Goal: Transaction & Acquisition: Purchase product/service

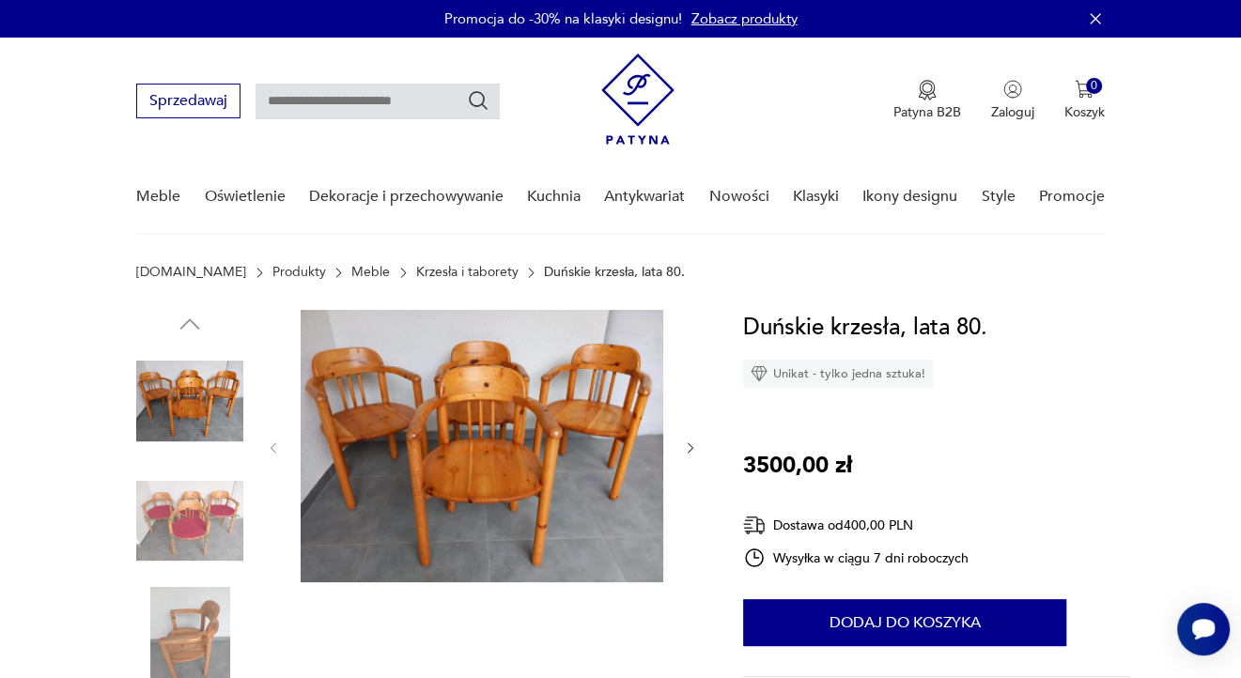
click at [569, 423] on img at bounding box center [482, 446] width 363 height 272
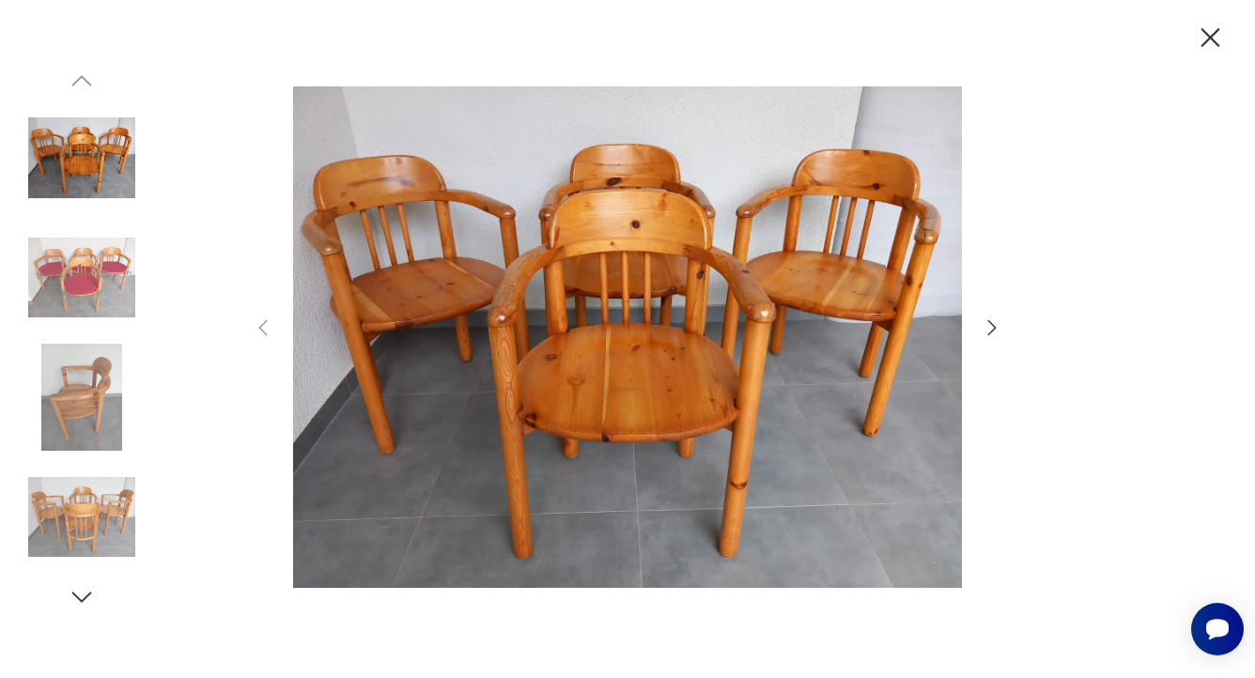
click at [981, 325] on icon "button" at bounding box center [992, 328] width 23 height 23
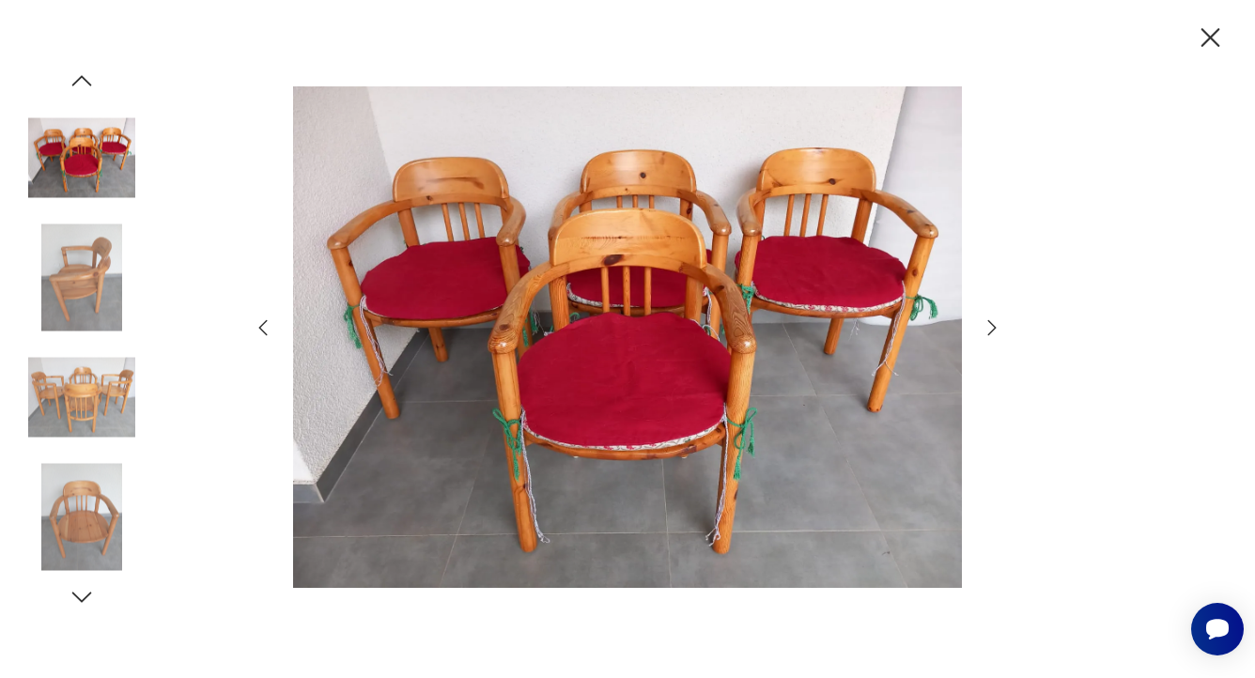
click at [980, 326] on div at bounding box center [628, 339] width 752 height 547
click at [989, 332] on icon "button" at bounding box center [992, 328] width 23 height 23
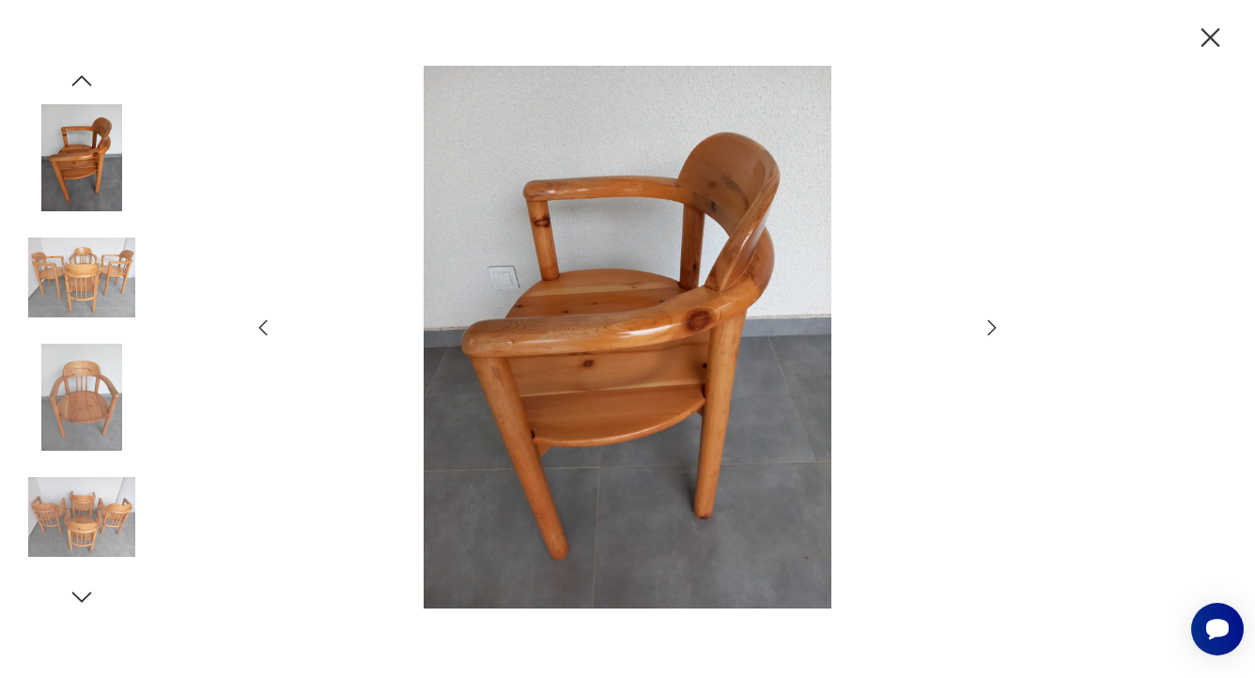
click at [989, 332] on icon "button" at bounding box center [992, 328] width 23 height 23
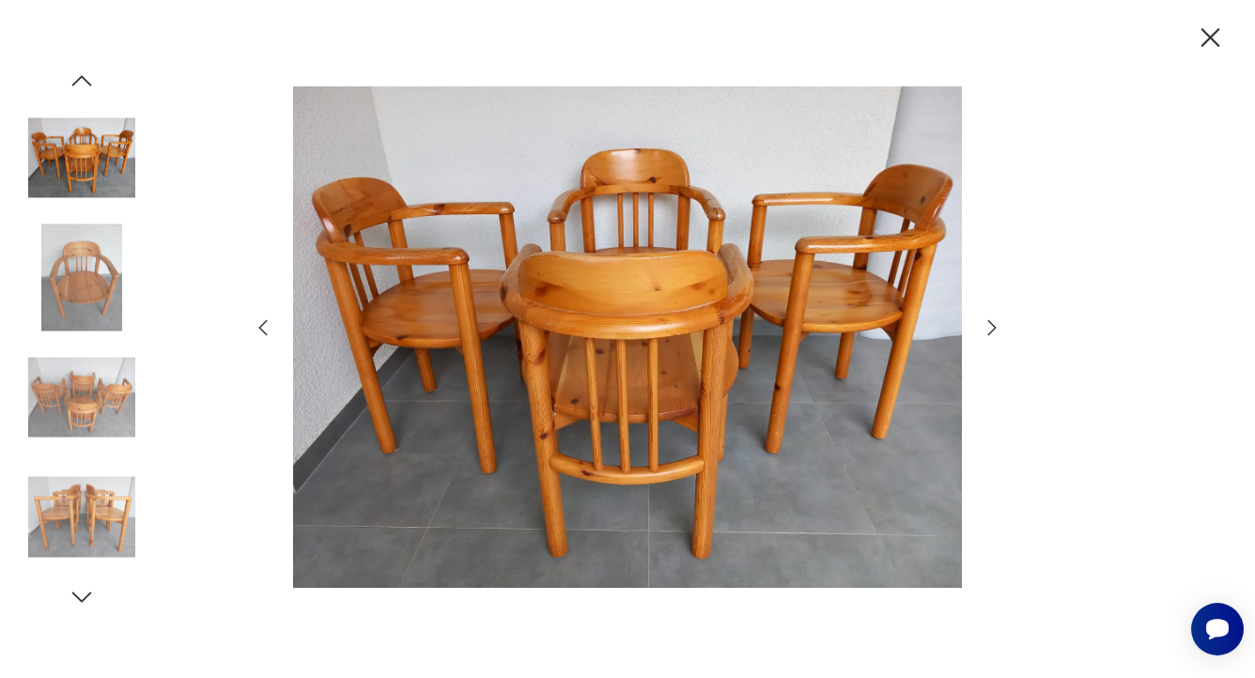
click at [989, 332] on icon "button" at bounding box center [992, 328] width 23 height 23
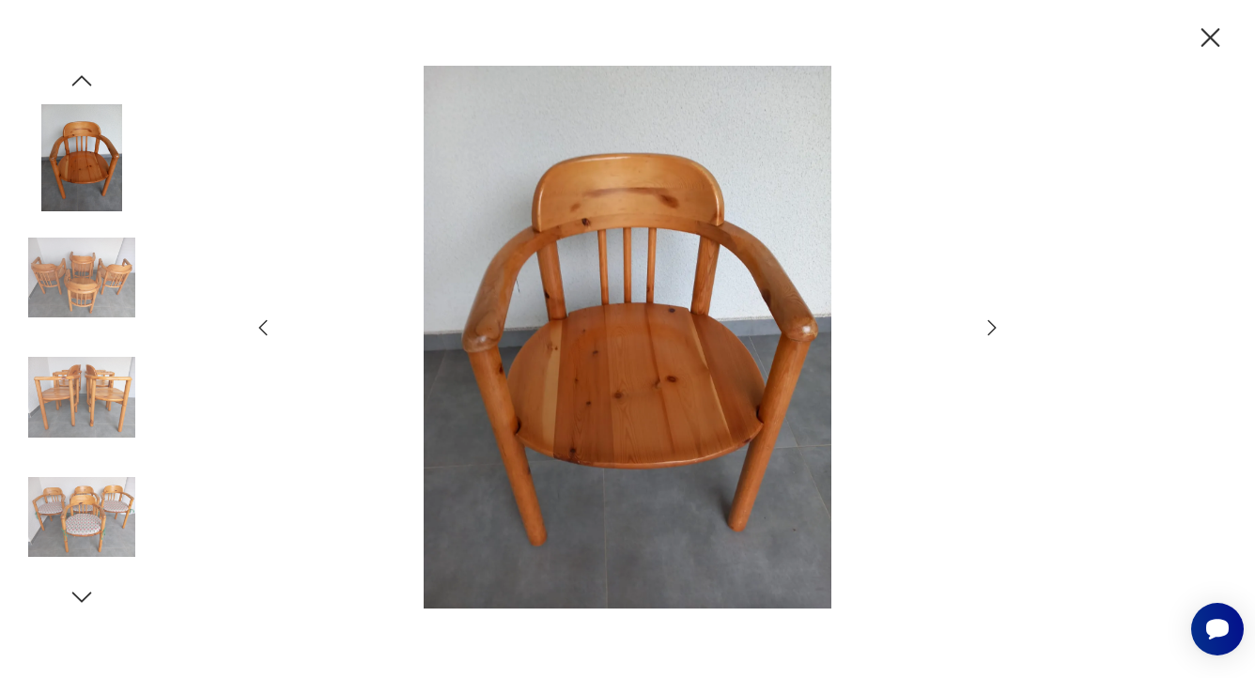
click at [989, 332] on icon "button" at bounding box center [992, 328] width 23 height 23
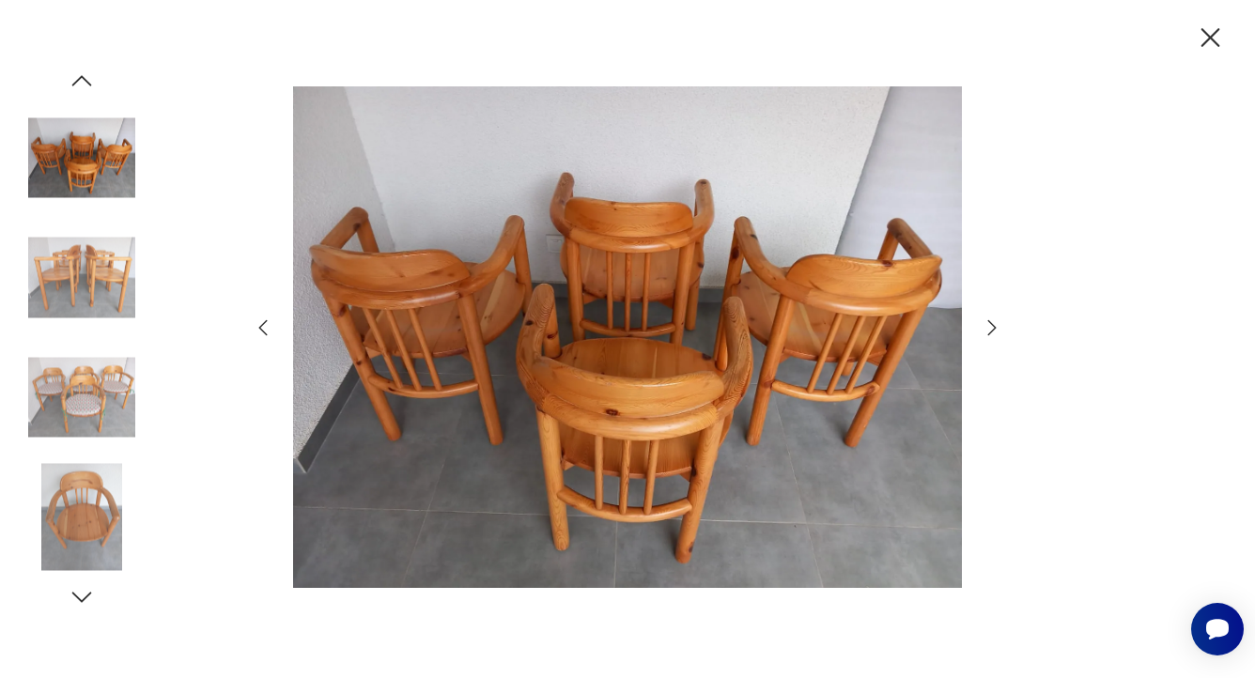
click at [989, 332] on icon "button" at bounding box center [992, 328] width 23 height 23
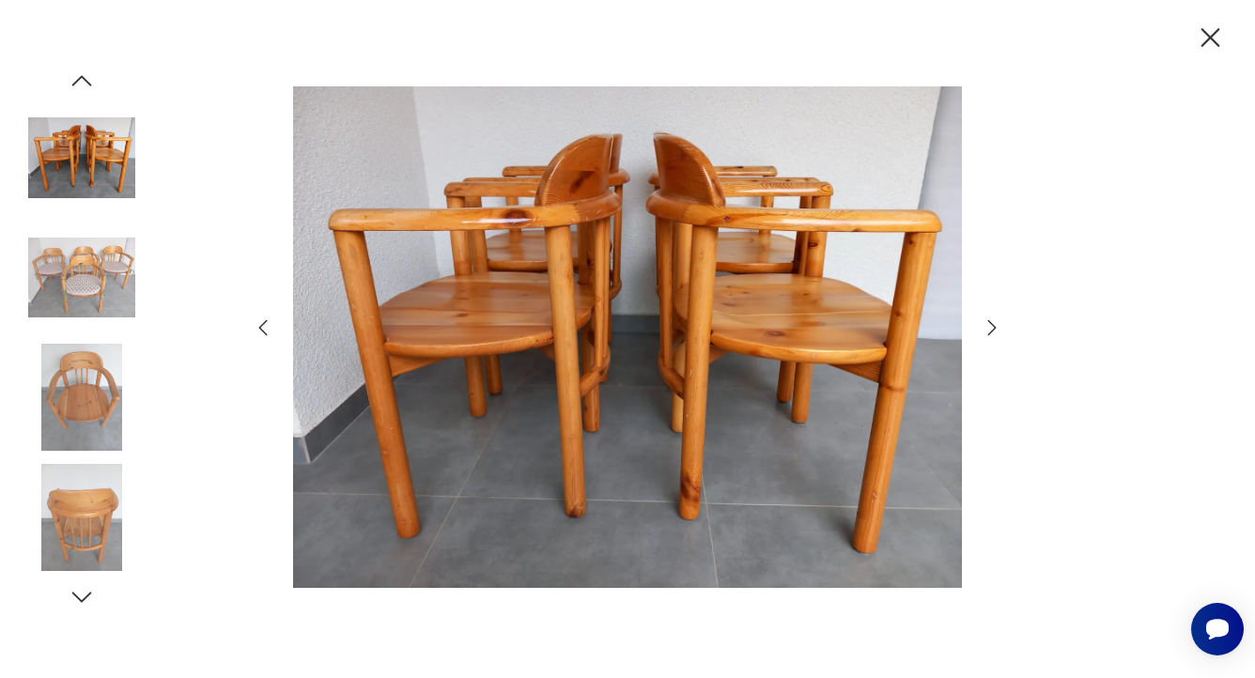
click at [1210, 37] on icon "button" at bounding box center [1211, 37] width 19 height 19
